Goal: Task Accomplishment & Management: Manage account settings

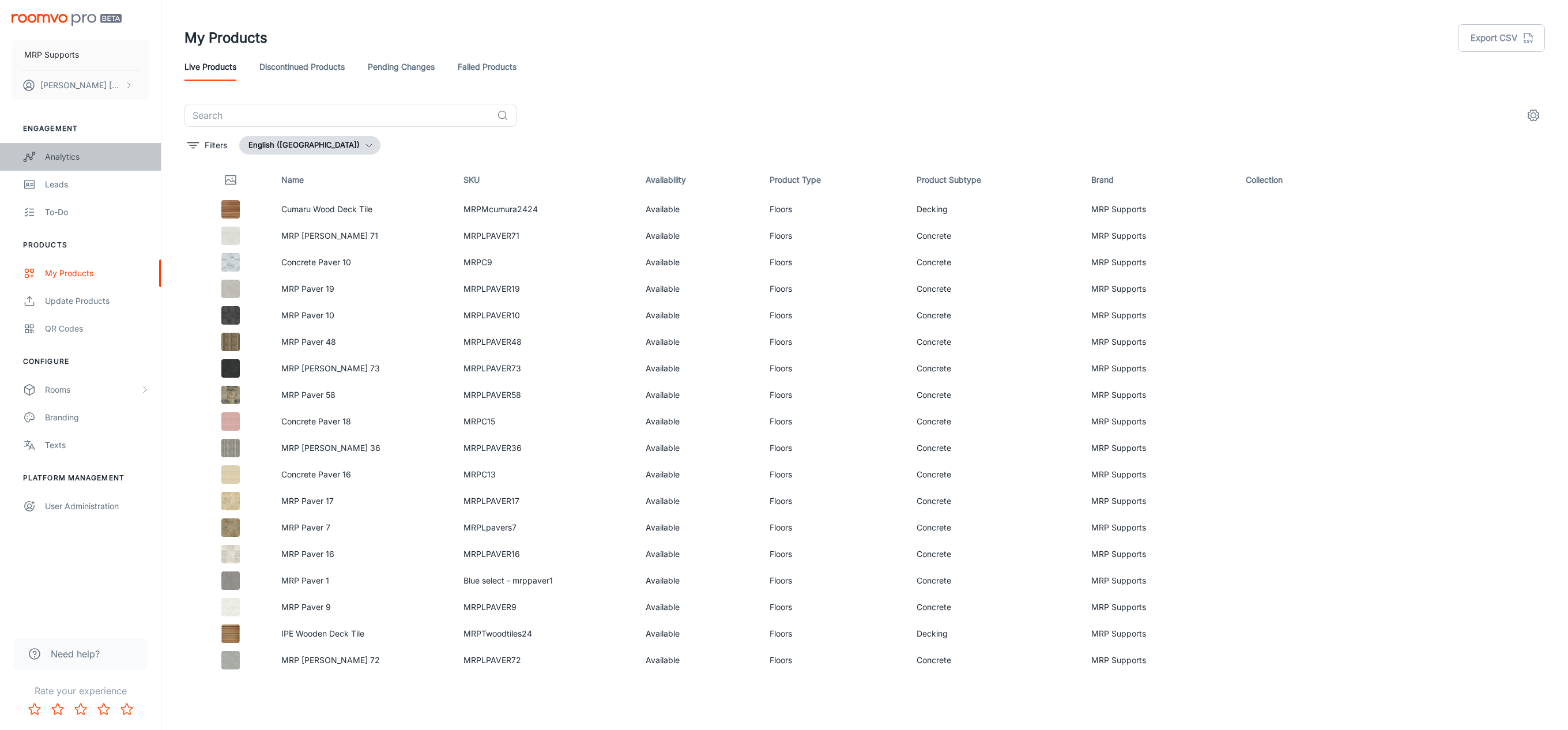
click at [71, 157] on div "Analytics" at bounding box center [97, 157] width 105 height 13
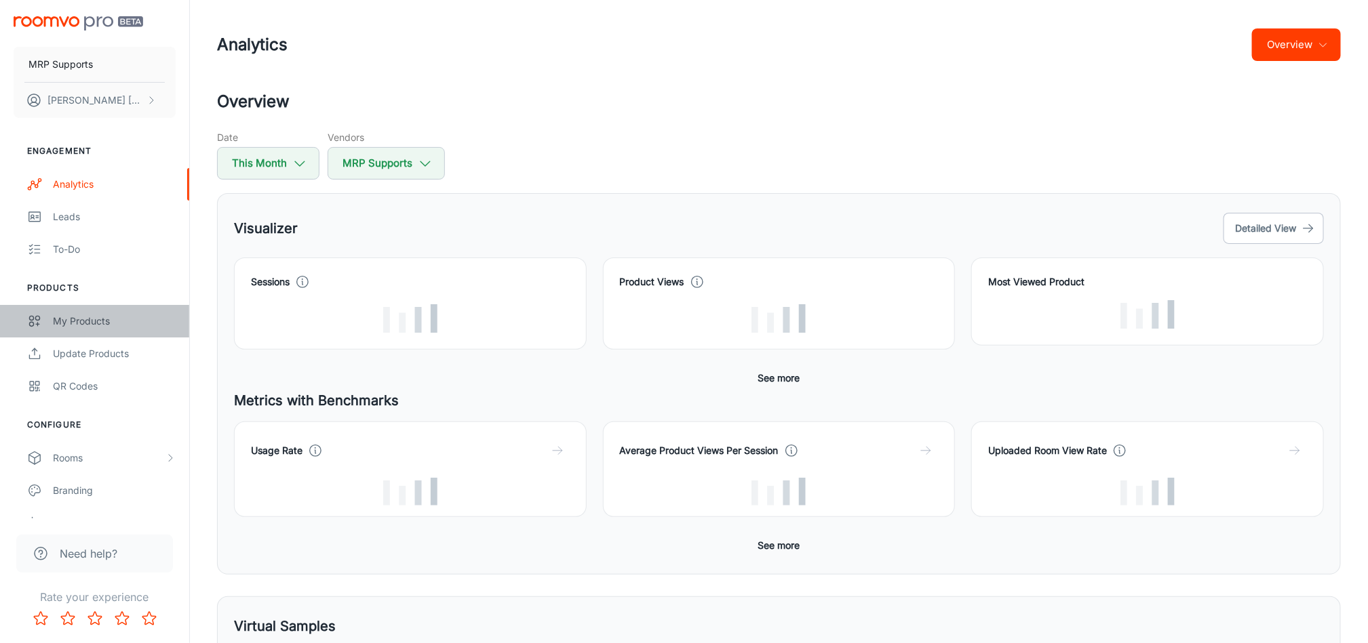
click at [102, 319] on div "My Products" at bounding box center [114, 321] width 123 height 15
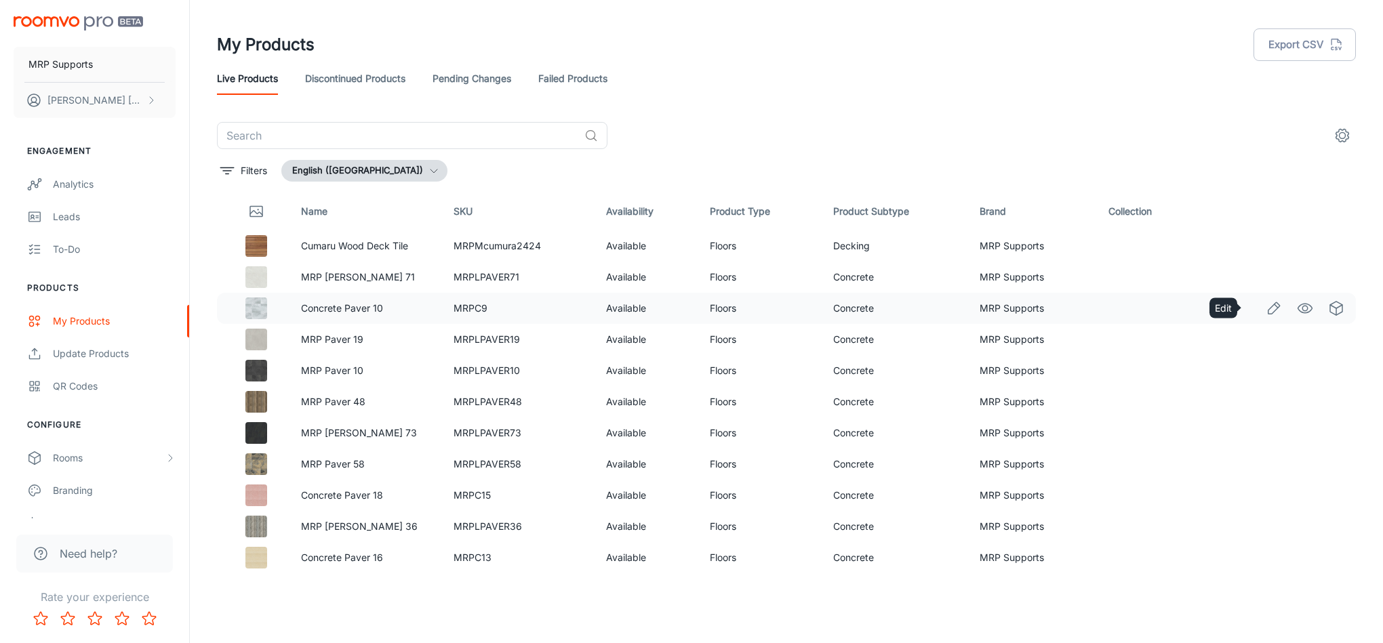
click at [1266, 309] on icon "Edit" at bounding box center [1274, 308] width 16 height 16
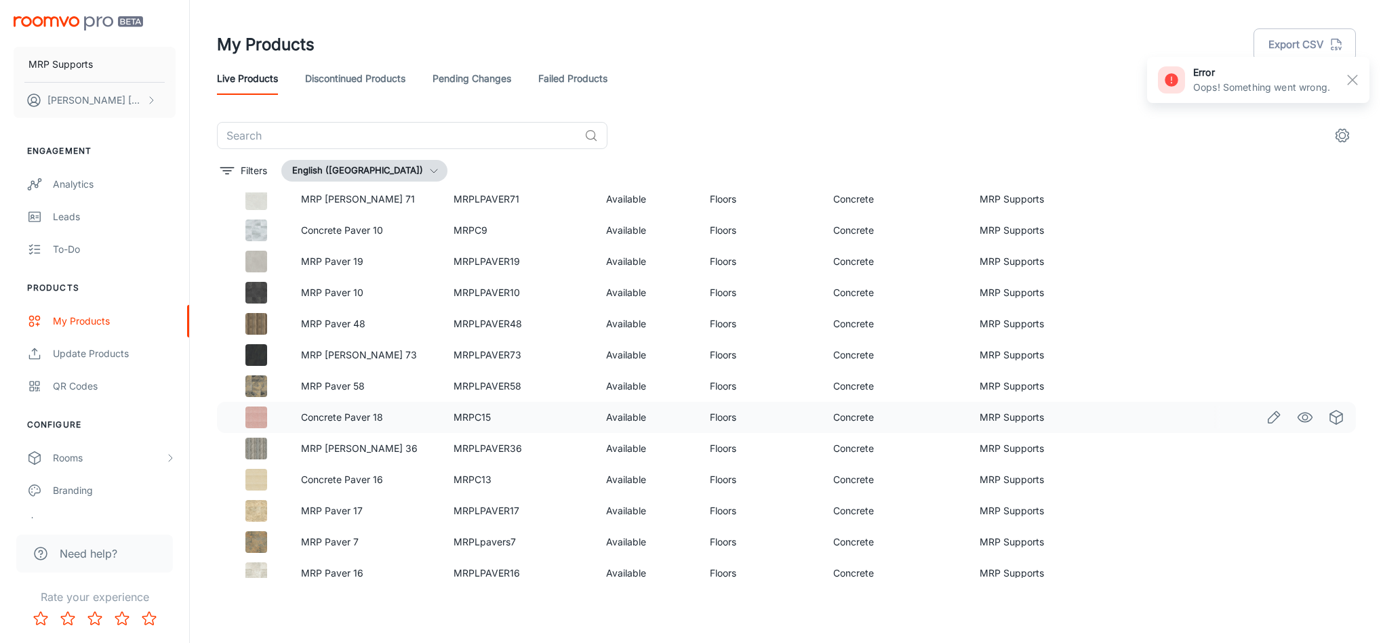
scroll to position [102, 0]
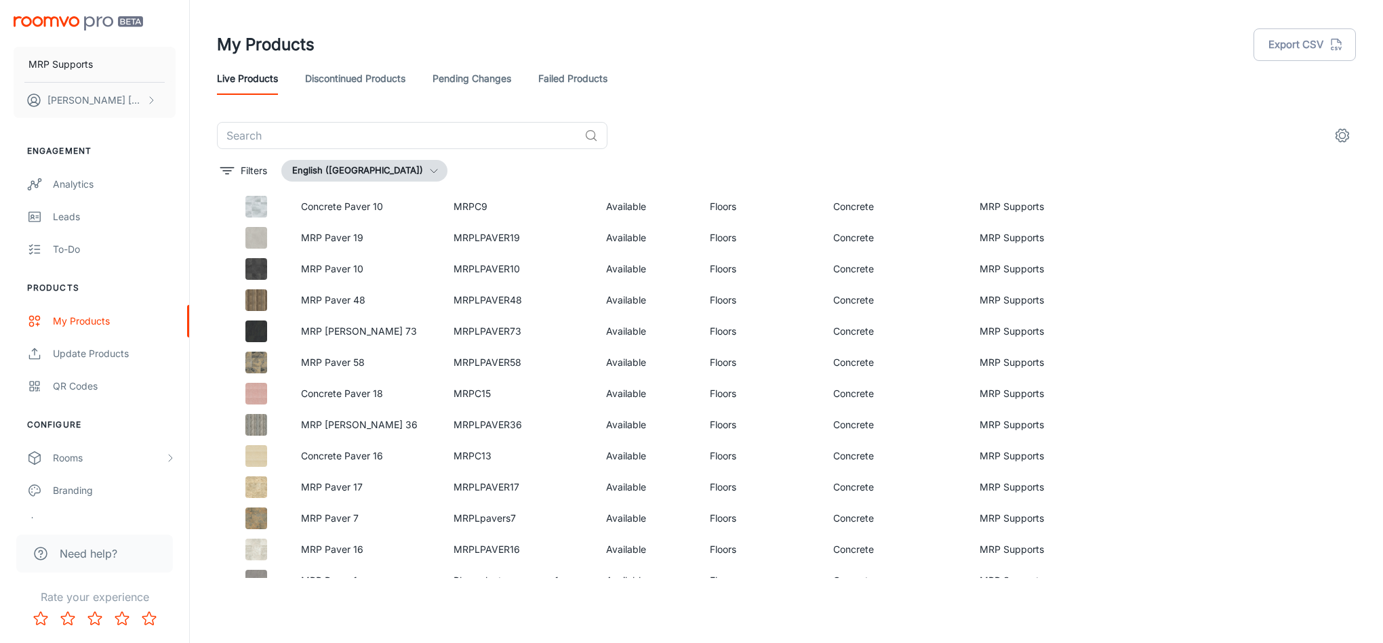
click at [369, 76] on link "Discontinued Products" at bounding box center [355, 78] width 100 height 33
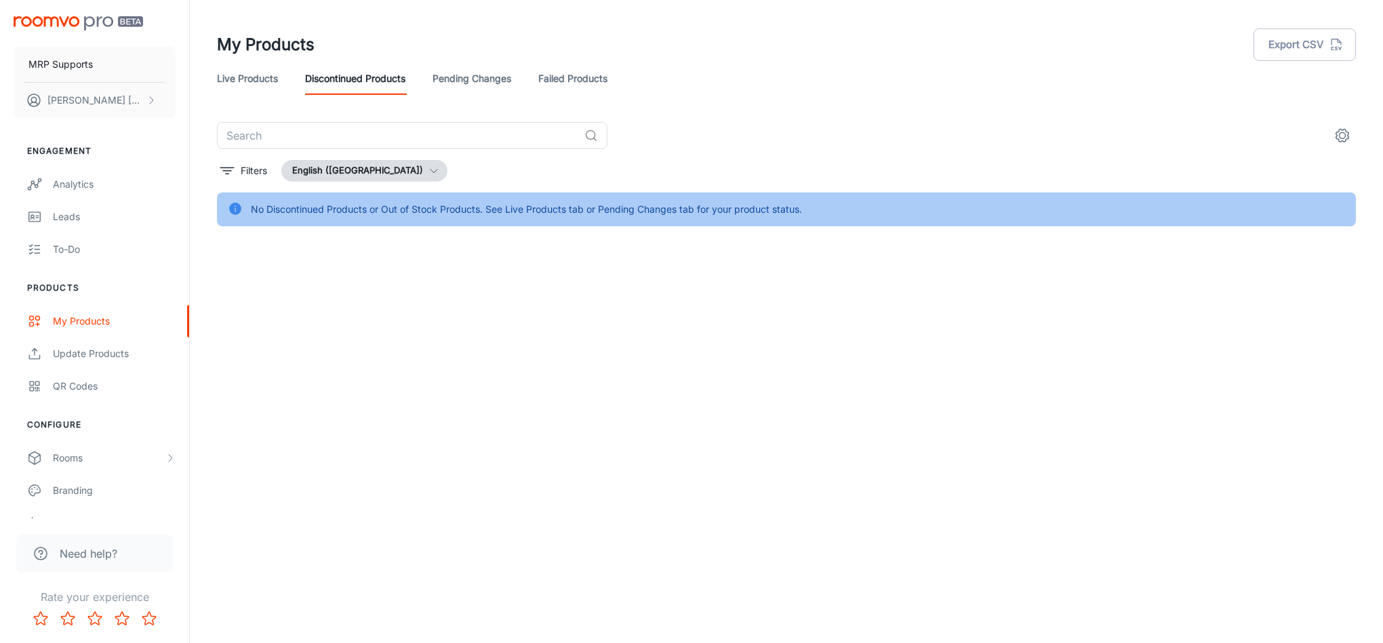
click at [259, 79] on link "Live Products" at bounding box center [247, 78] width 61 height 33
